Goal: Task Accomplishment & Management: Manage account settings

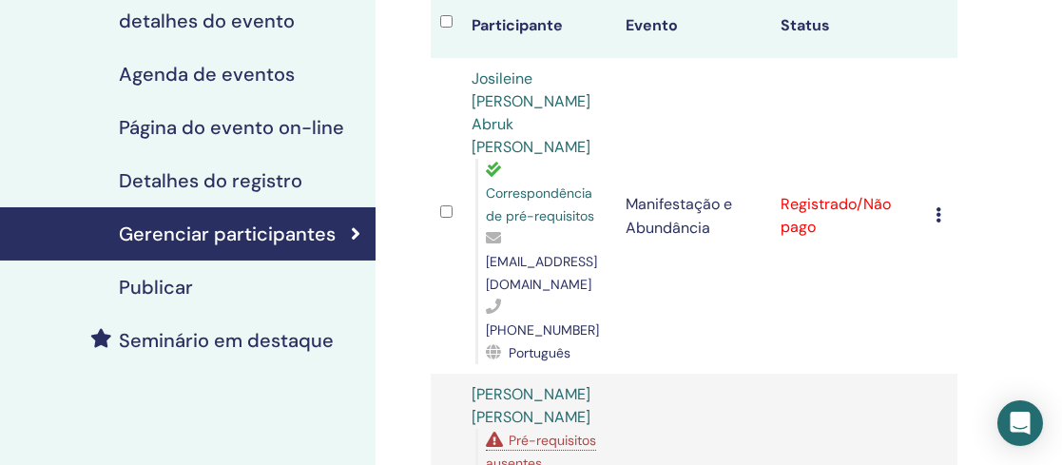
scroll to position [0, 5]
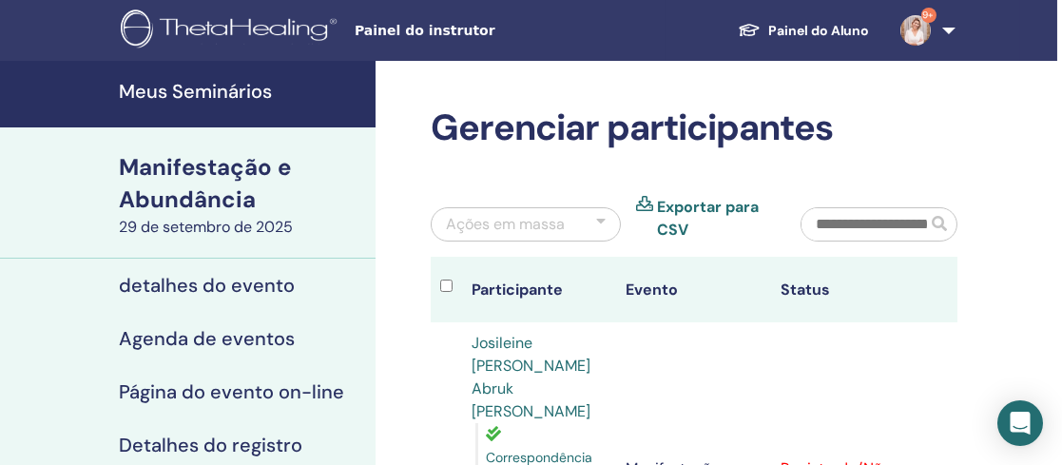
click at [194, 89] on font "Meus Seminários" at bounding box center [195, 91] width 153 height 25
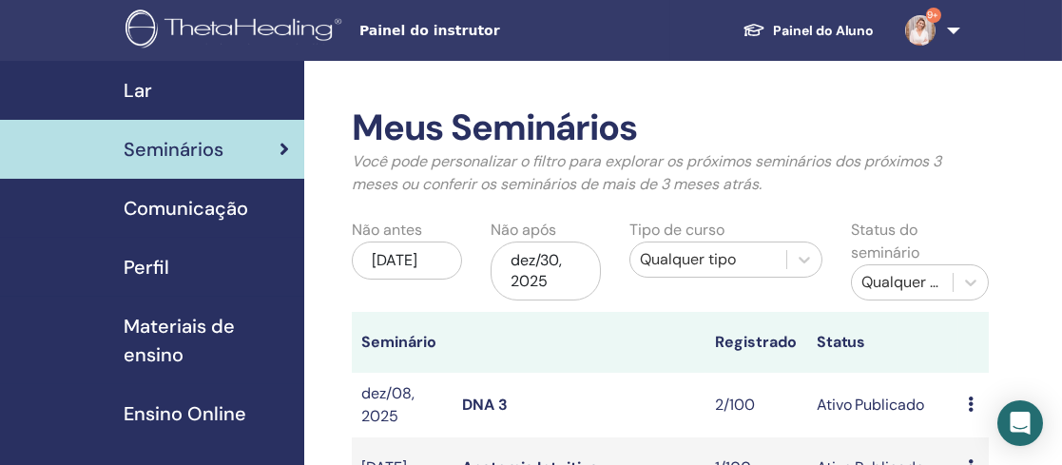
click at [230, 150] on div "Seminários" at bounding box center [152, 149] width 274 height 29
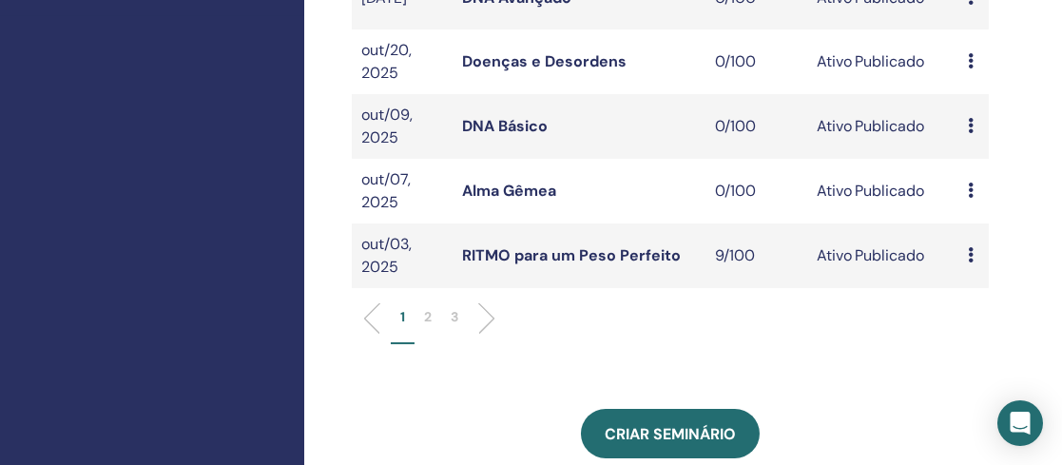
scroll to position [718, 0]
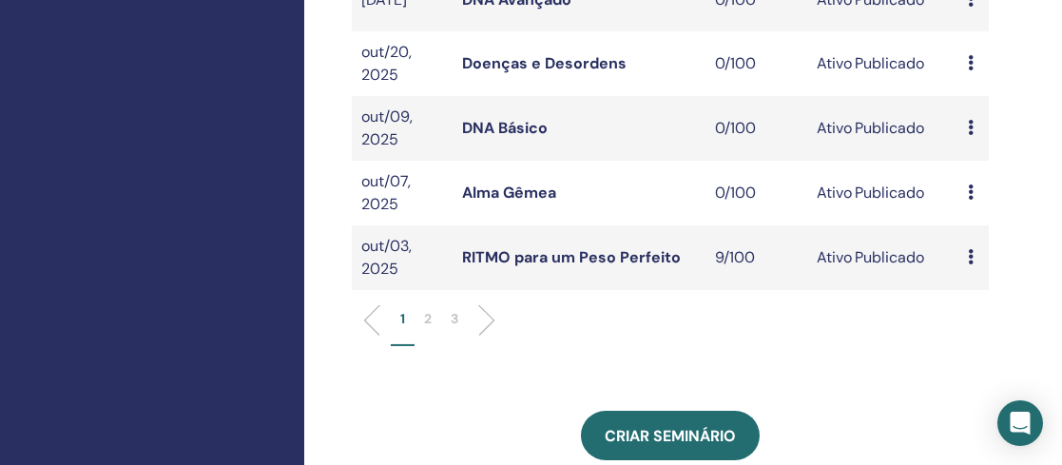
click at [426, 329] on p "2" at bounding box center [428, 319] width 8 height 20
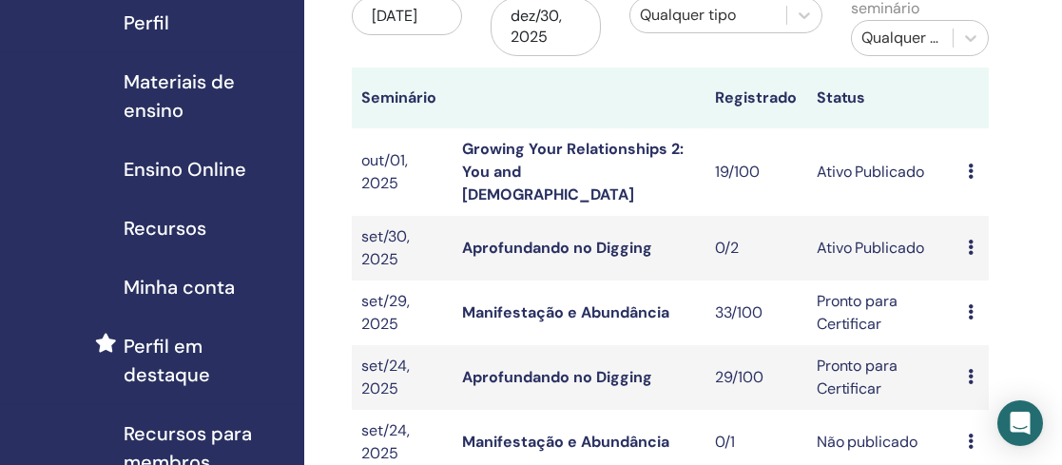
scroll to position [229, 0]
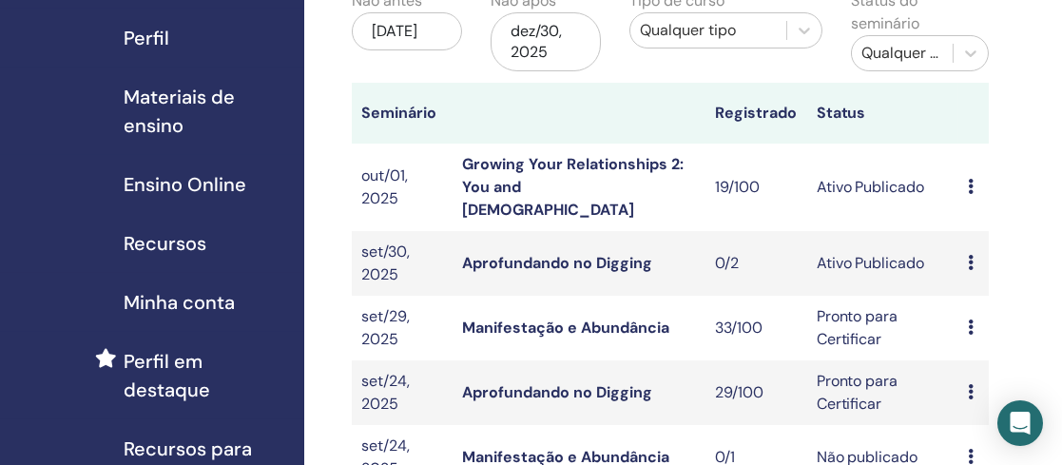
click at [531, 165] on link "Growing Your Relationships 2: You and [DEMOGRAPHIC_DATA]" at bounding box center [573, 187] width 222 height 66
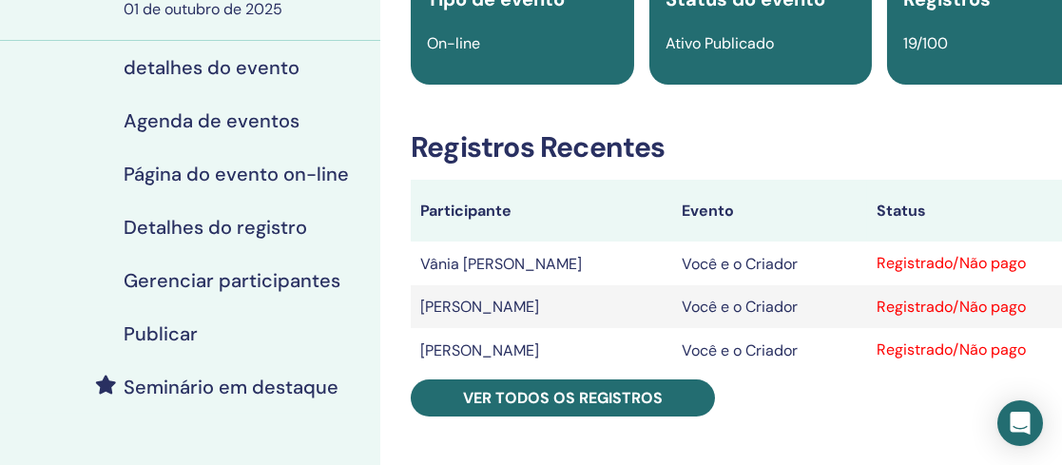
scroll to position [198, 0]
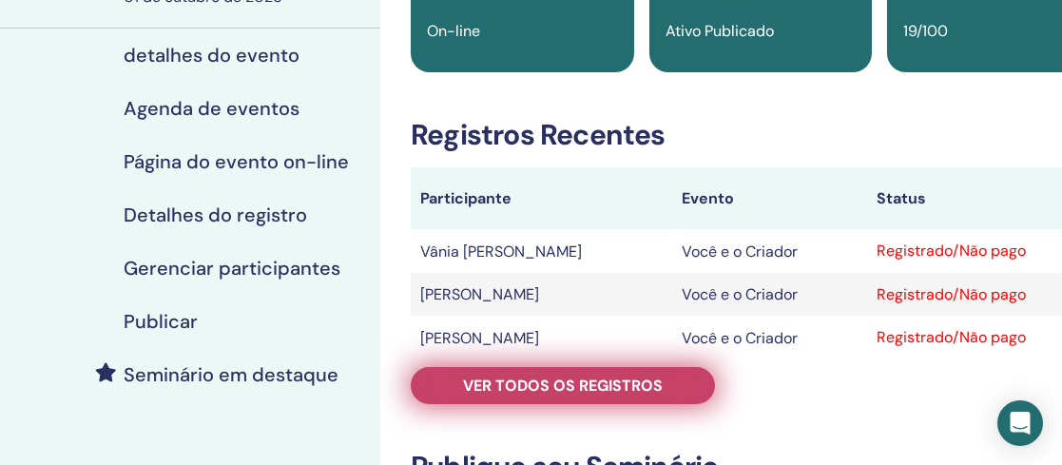
click at [558, 376] on font "Ver todos os registros" at bounding box center [563, 386] width 200 height 20
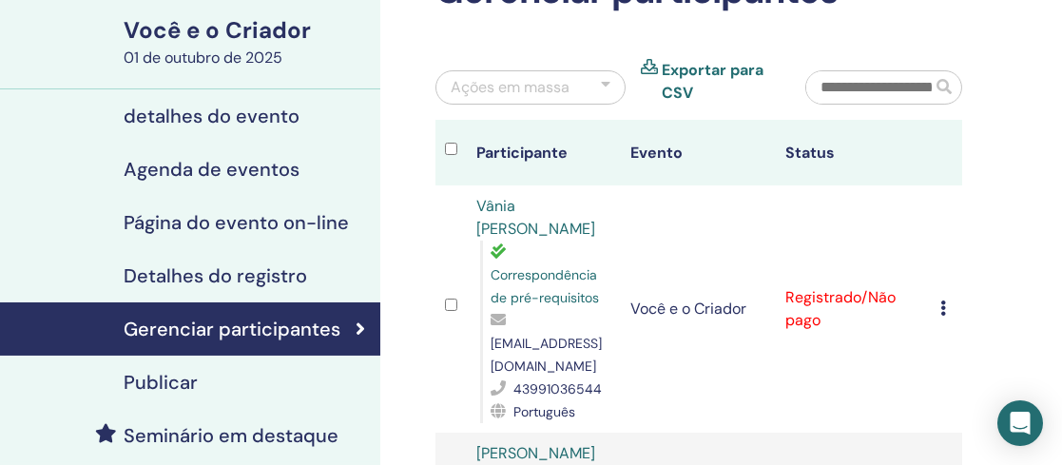
scroll to position [135, 0]
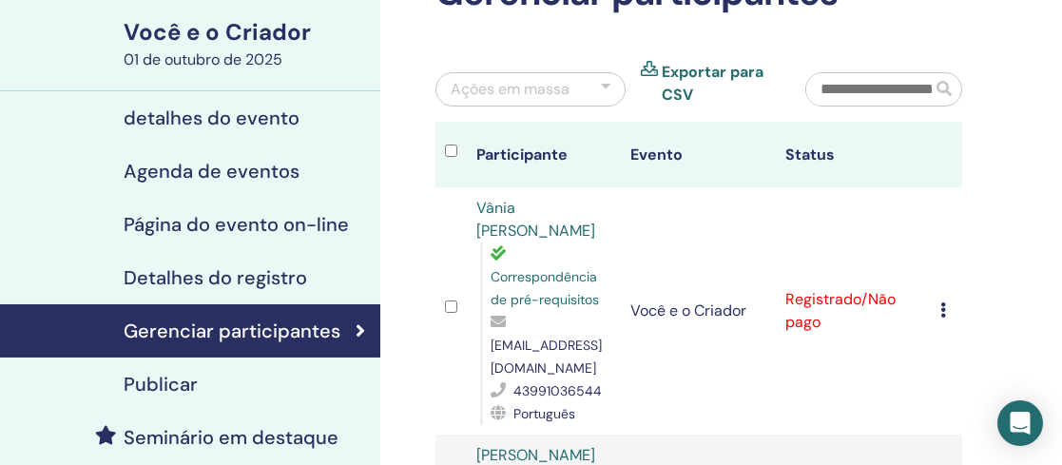
click at [811, 153] on font "Status" at bounding box center [810, 155] width 49 height 20
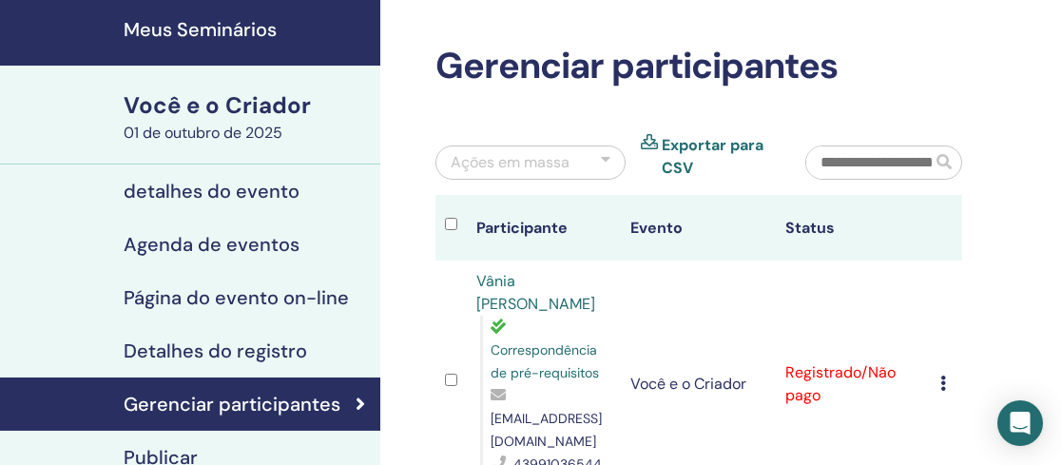
scroll to position [35, 0]
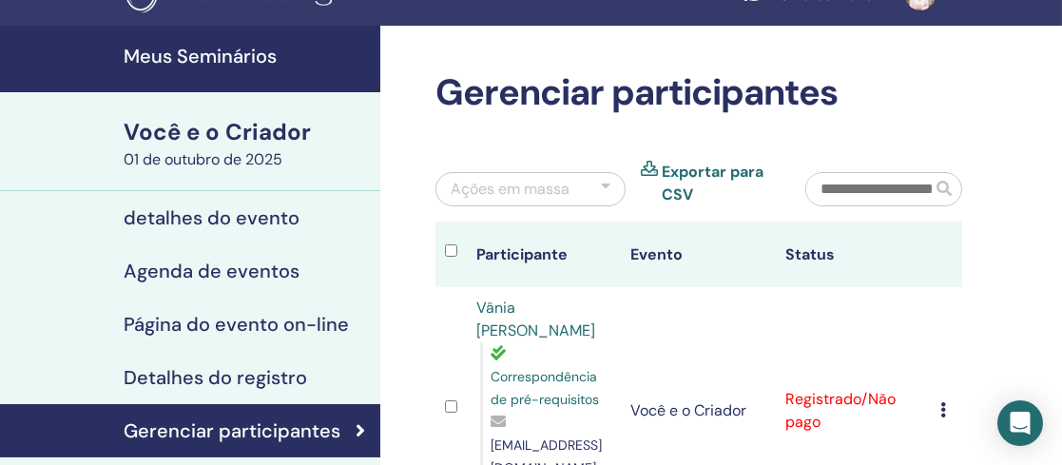
click at [246, 151] on font "01 de outubro de 2025" at bounding box center [203, 159] width 159 height 20
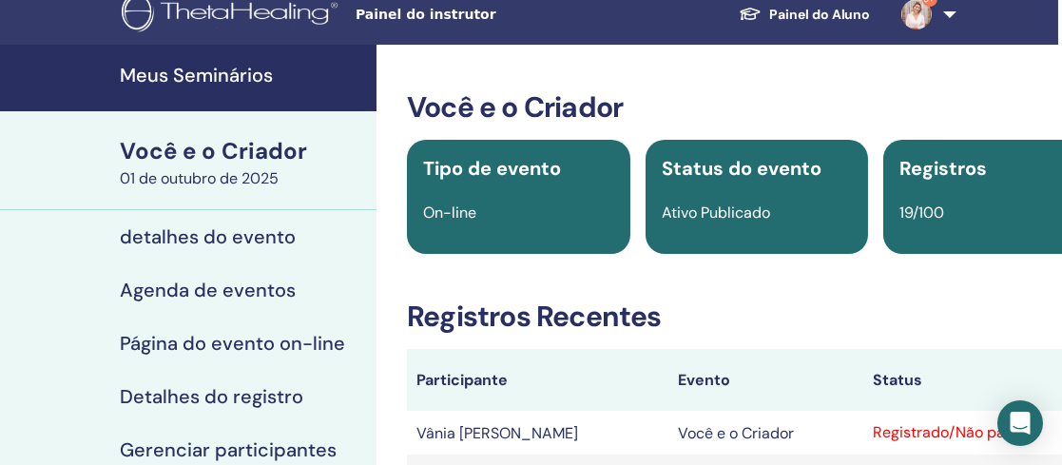
scroll to position [0, 1]
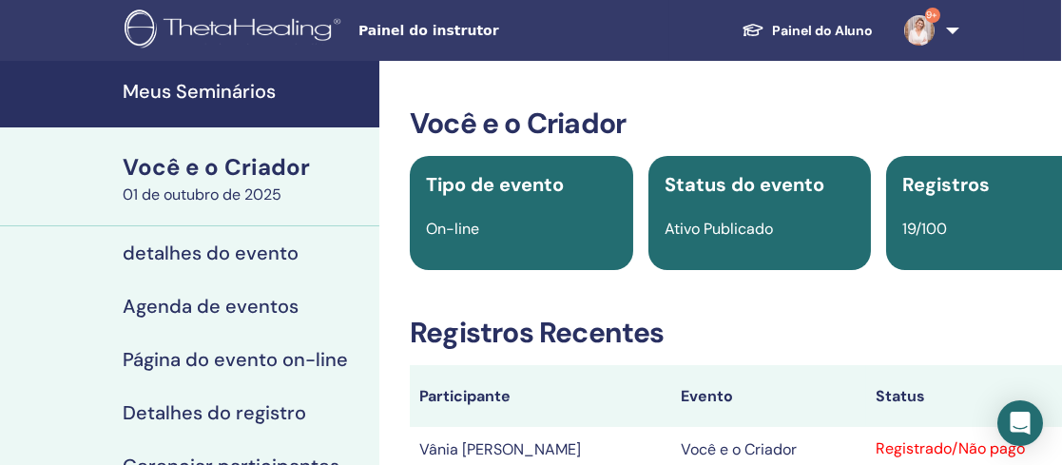
click at [226, 88] on font "Meus Seminários" at bounding box center [199, 91] width 153 height 25
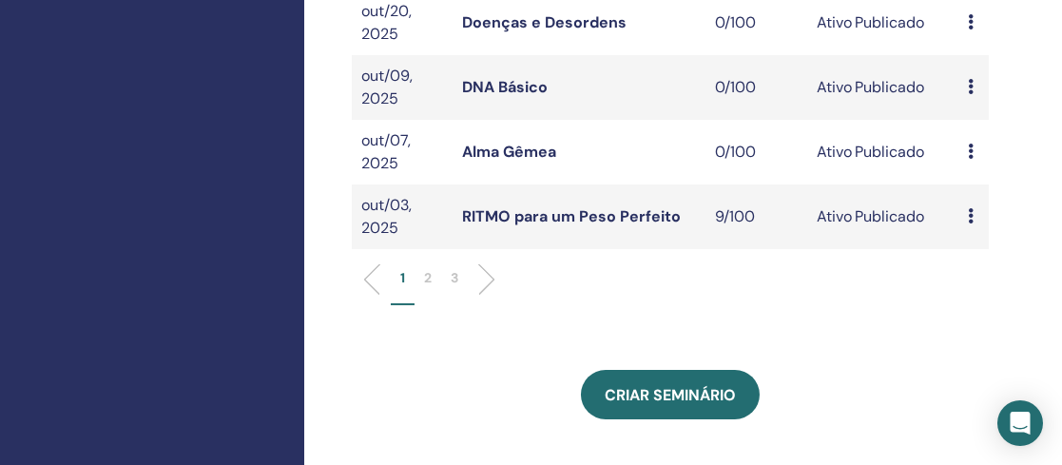
scroll to position [758, 0]
click at [430, 289] on p "2" at bounding box center [428, 279] width 8 height 20
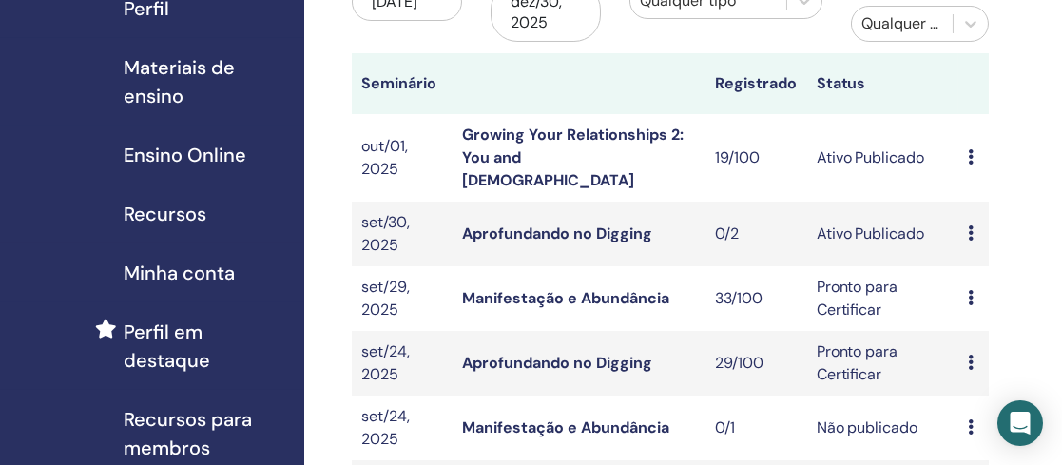
scroll to position [257, 0]
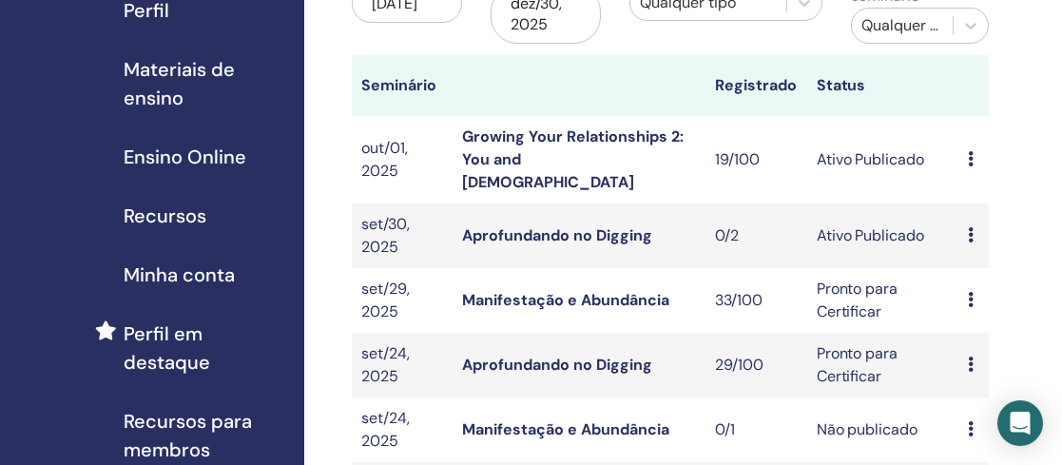
click at [529, 152] on link "Growing Your Relationships 2: You and [DEMOGRAPHIC_DATA]" at bounding box center [573, 160] width 222 height 66
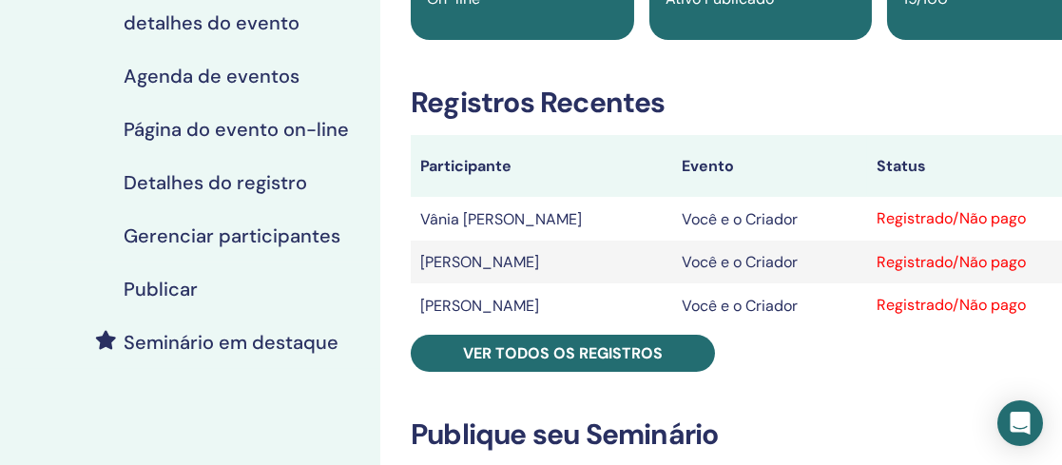
scroll to position [229, 0]
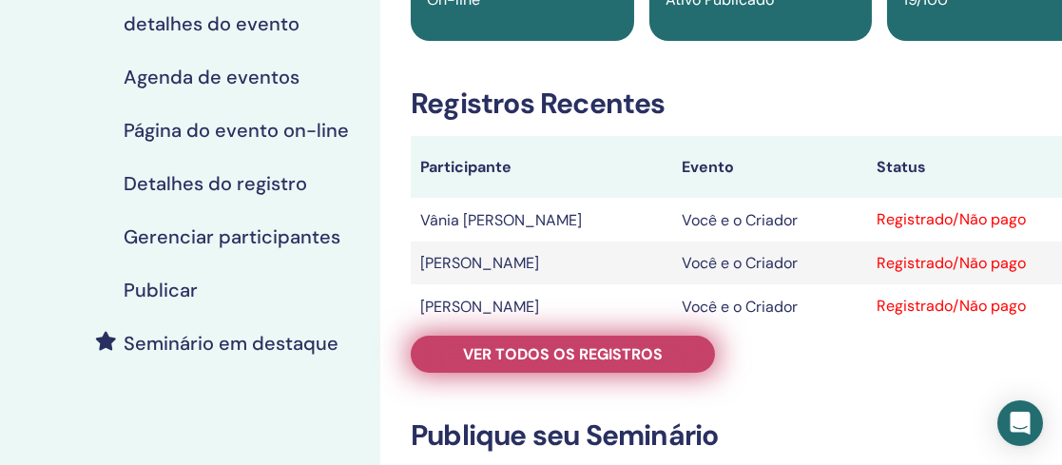
click at [564, 346] on font "Ver todos os registros" at bounding box center [563, 354] width 200 height 20
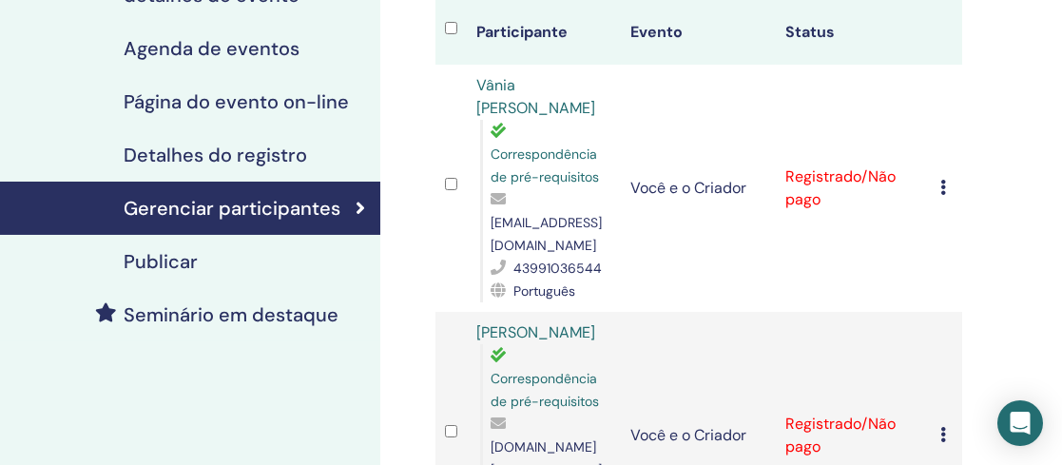
scroll to position [289, 0]
